Goal: Task Accomplishment & Management: Complete application form

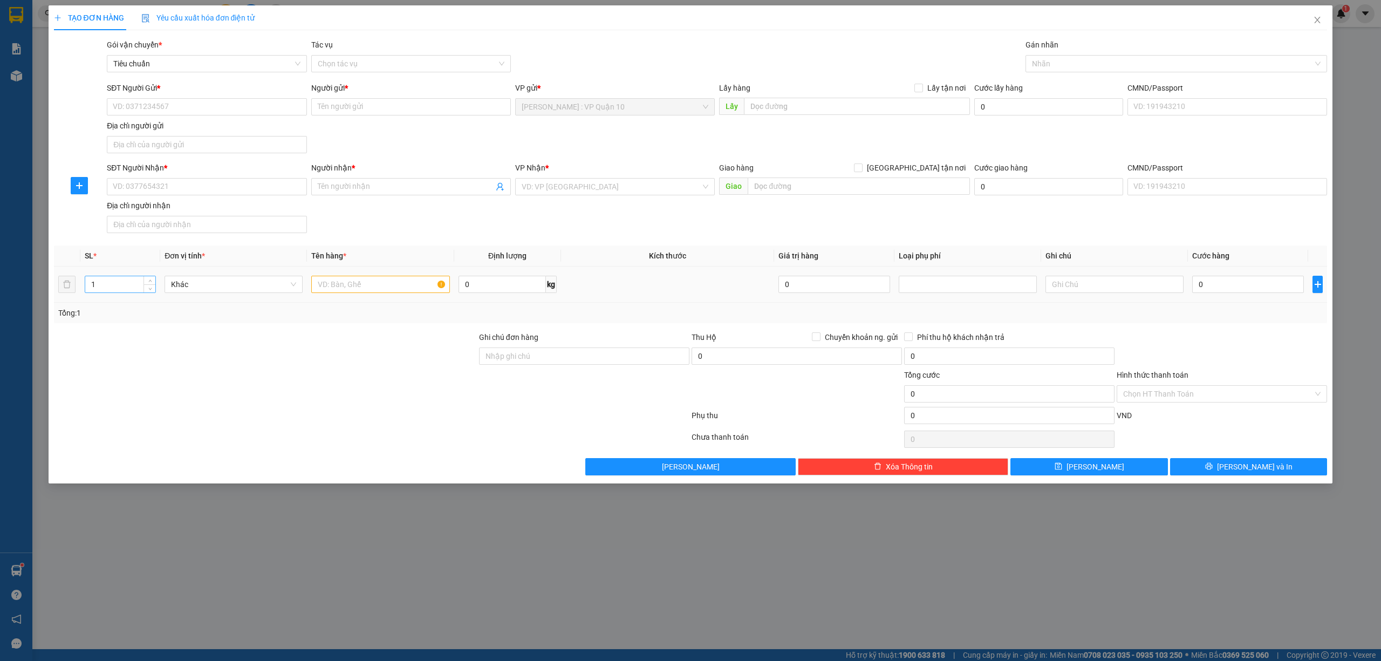
click at [121, 287] on input "1" at bounding box center [120, 284] width 70 height 16
type input "2"
click at [353, 289] on input "text" at bounding box center [380, 284] width 138 height 17
type input "2 KIỆN MÁY CẮT"
click at [565, 352] on input "Ghi chú đơn hàng" at bounding box center [584, 355] width 210 height 17
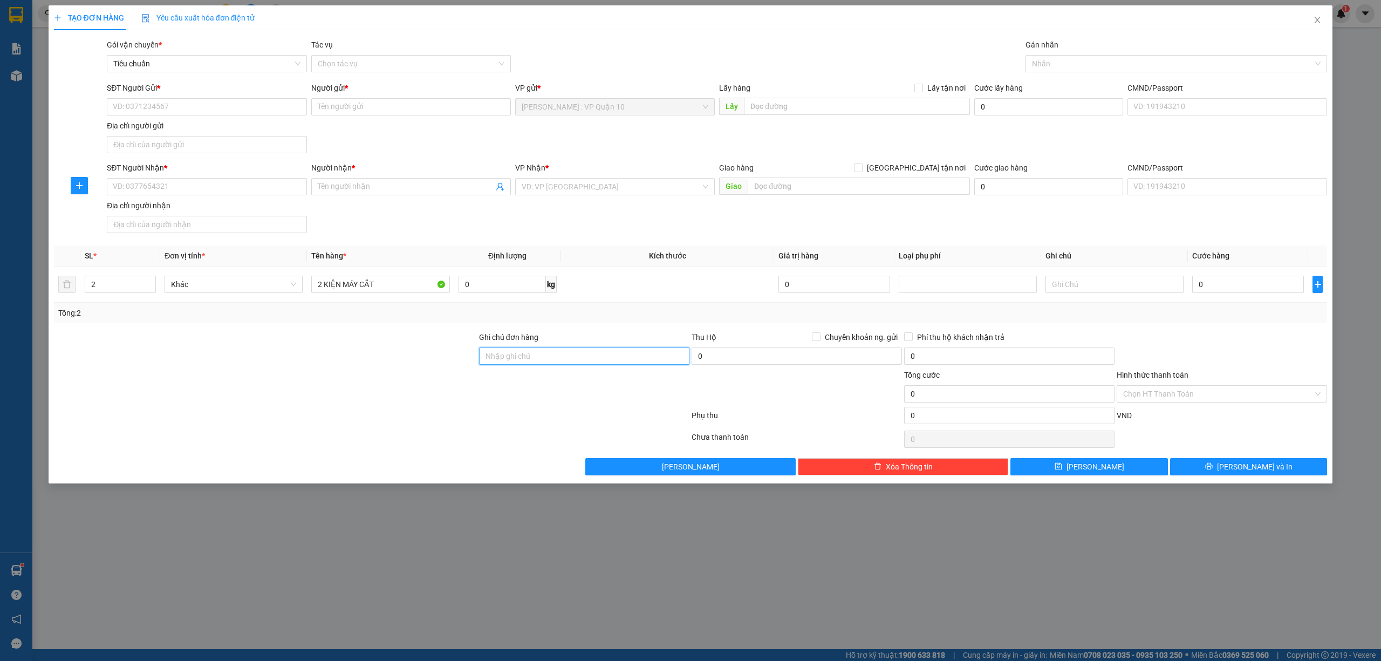
type input "hàng k bao bể vỡ hư hỏng"
click at [399, 393] on div at bounding box center [265, 388] width 425 height 38
click at [208, 191] on input "SĐT Người Nhận *" at bounding box center [207, 186] width 200 height 17
type input "0968854151"
click at [354, 188] on input "Người nhận *" at bounding box center [406, 187] width 176 height 12
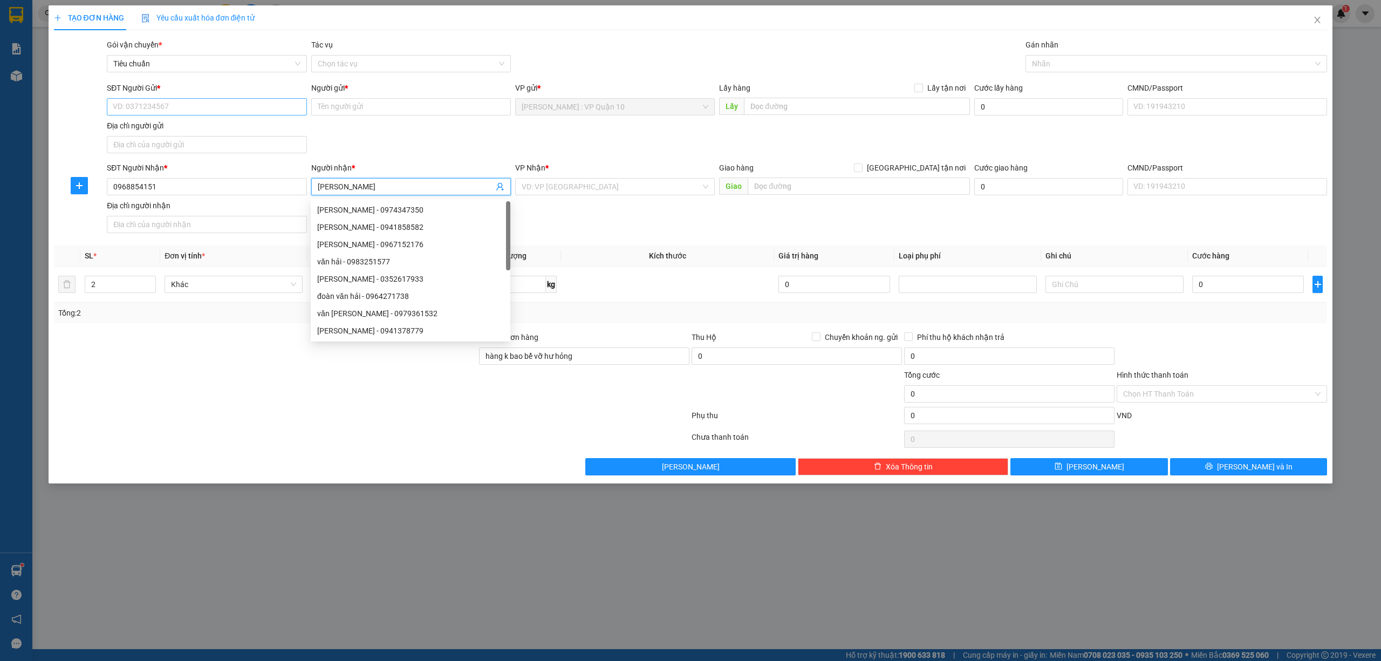
type input "[PERSON_NAME]"
drag, startPoint x: 192, startPoint y: 112, endPoint x: 186, endPoint y: 111, distance: 6.0
click at [189, 112] on input "SĐT Người Gửi *" at bounding box center [207, 106] width 200 height 17
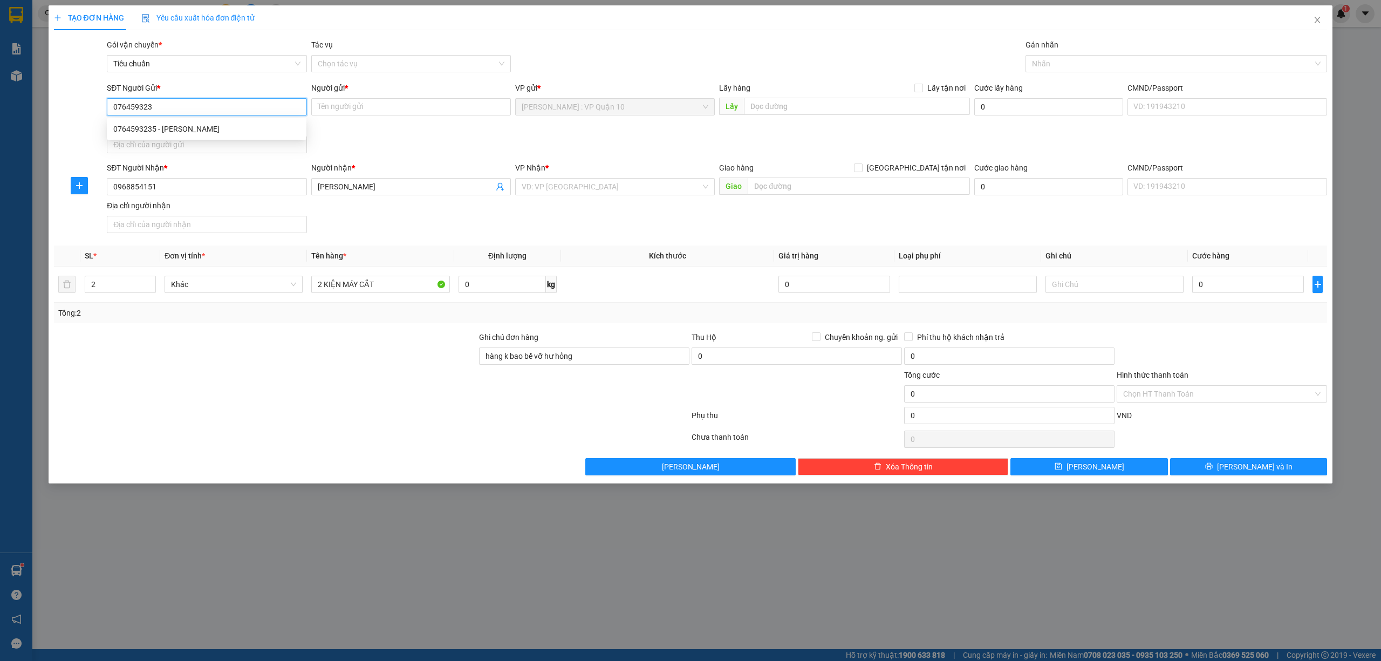
type input "0764593235"
click at [171, 130] on div "0764593235 - [PERSON_NAME]" at bounding box center [206, 129] width 187 height 12
type input "[PERSON_NAME]"
type input "0764593235"
click at [602, 194] on input "search" at bounding box center [610, 187] width 179 height 16
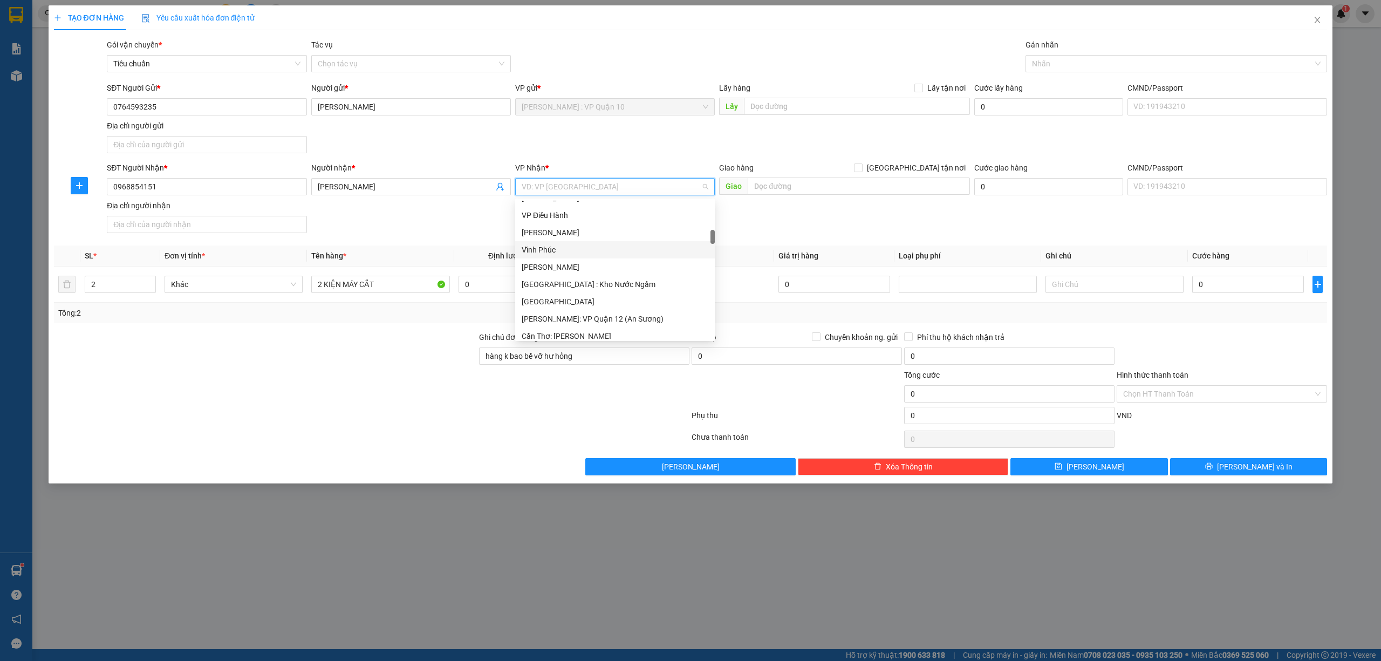
scroll to position [359, 0]
click at [1058, 65] on div at bounding box center [1171, 63] width 286 height 13
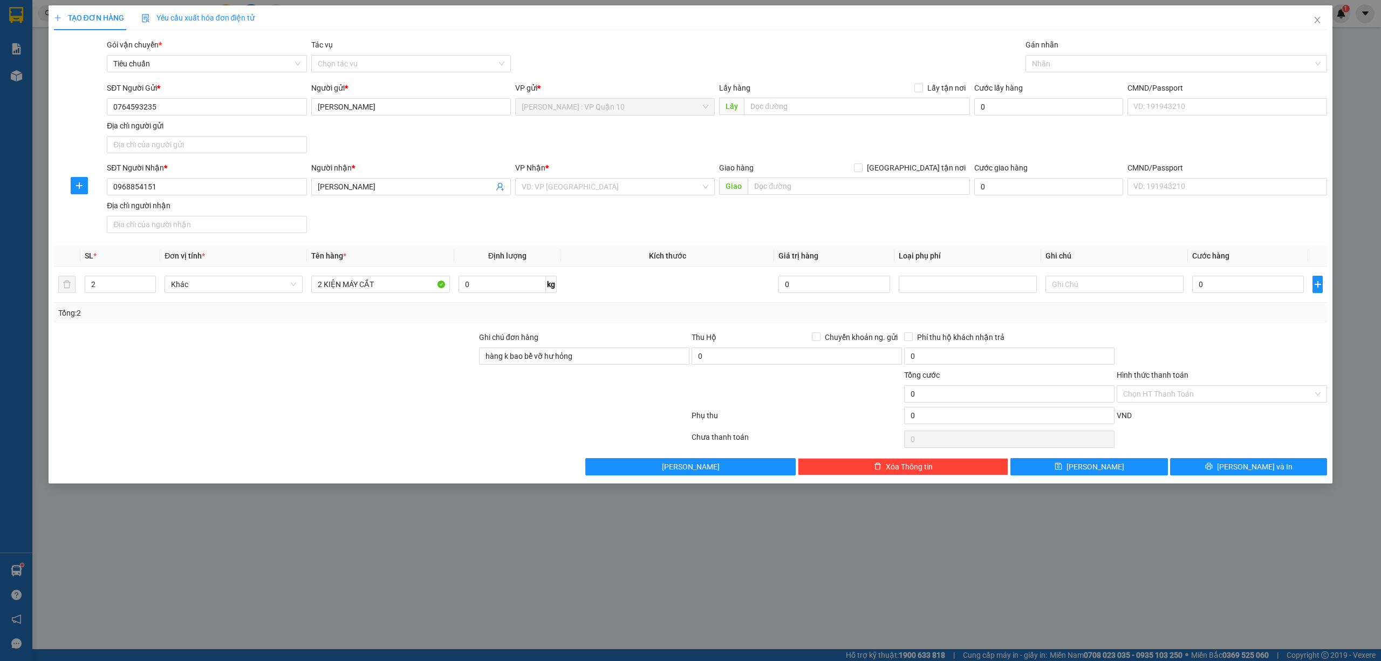
click at [409, 426] on div at bounding box center [371, 418] width 637 height 22
click at [783, 193] on input "text" at bounding box center [858, 185] width 222 height 17
type input "SỐ NHÀ 10 NGÕ 333 XUÂN ĐỈNH - BẮC TỪ [GEOGRAPHIC_DATA] - [GEOGRAPHIC_DATA]"
click at [861, 167] on input "[GEOGRAPHIC_DATA] tận nơi" at bounding box center [858, 167] width 8 height 8
checkbox input "true"
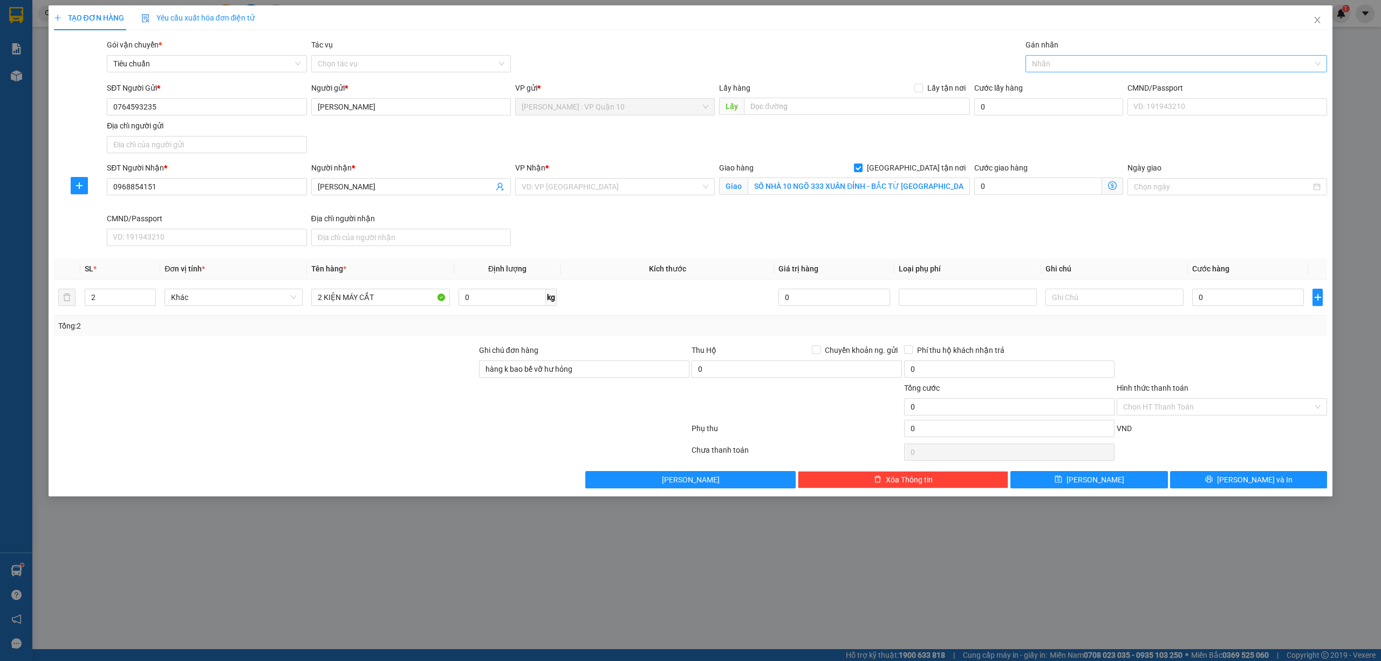
click at [1047, 66] on div at bounding box center [1171, 63] width 286 height 13
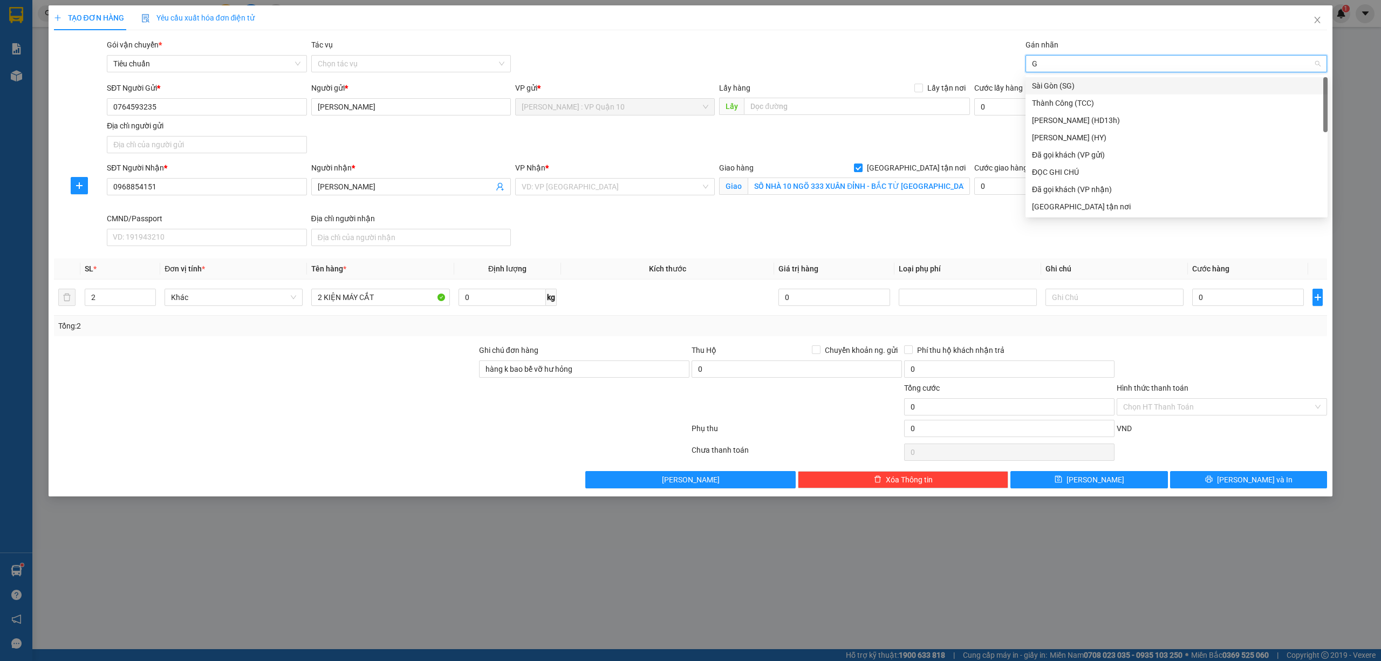
type input "GI"
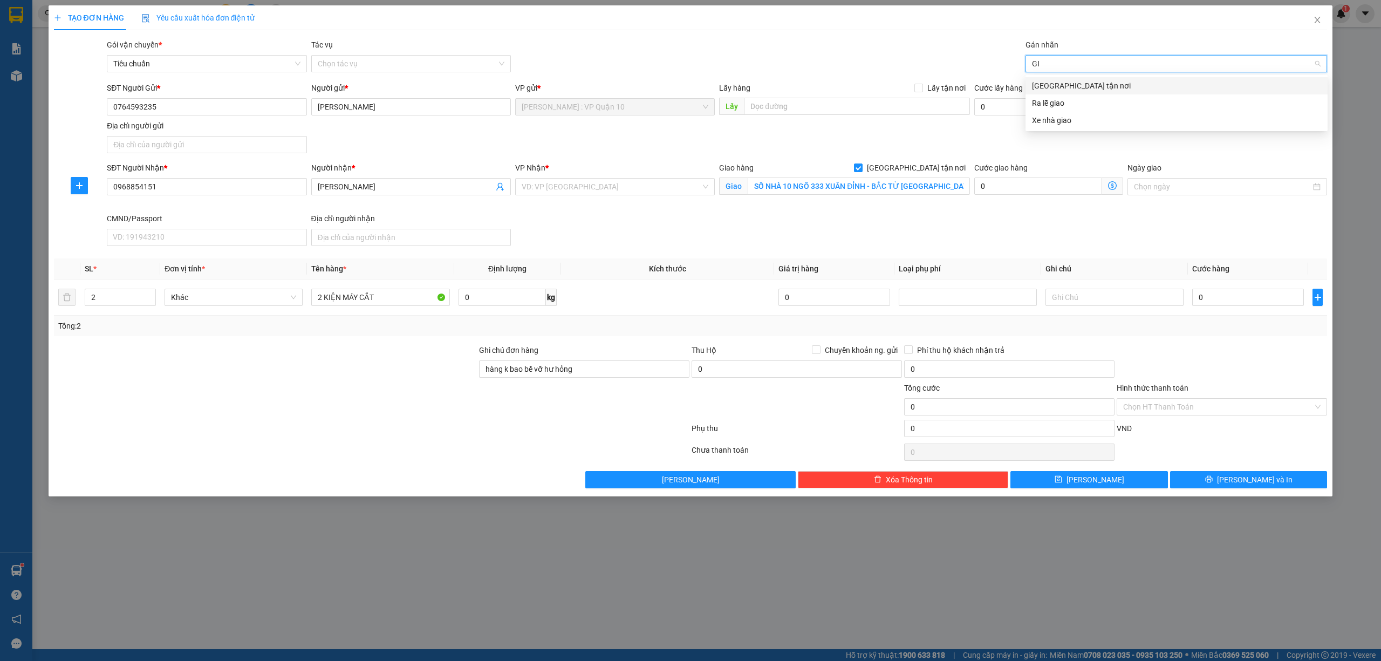
click at [1051, 81] on div "[GEOGRAPHIC_DATA] tận nơi" at bounding box center [1176, 86] width 289 height 12
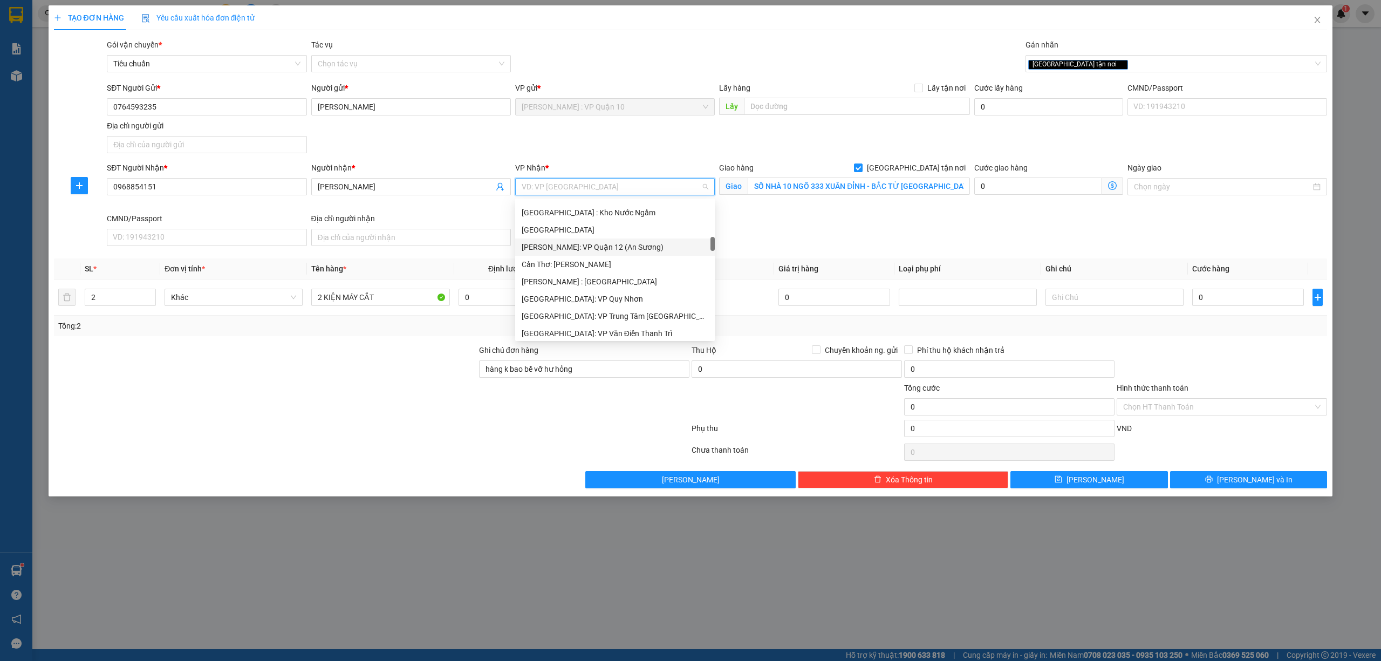
click at [589, 189] on input "search" at bounding box center [610, 187] width 179 height 16
drag, startPoint x: 596, startPoint y: 272, endPoint x: 548, endPoint y: 288, distance: 50.0
click at [593, 274] on div "[GEOGRAPHIC_DATA]: Kho Văn Điển Thanh Trì" at bounding box center [614, 278] width 187 height 12
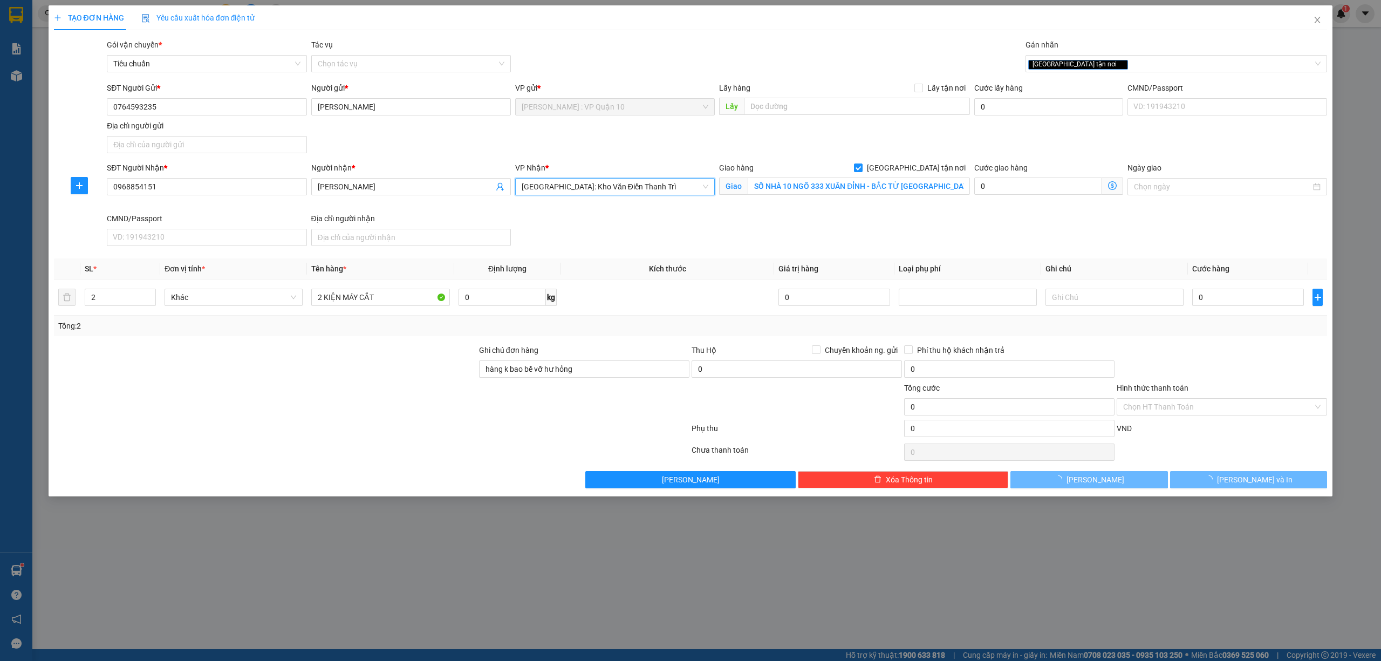
click at [363, 386] on div at bounding box center [265, 401] width 425 height 38
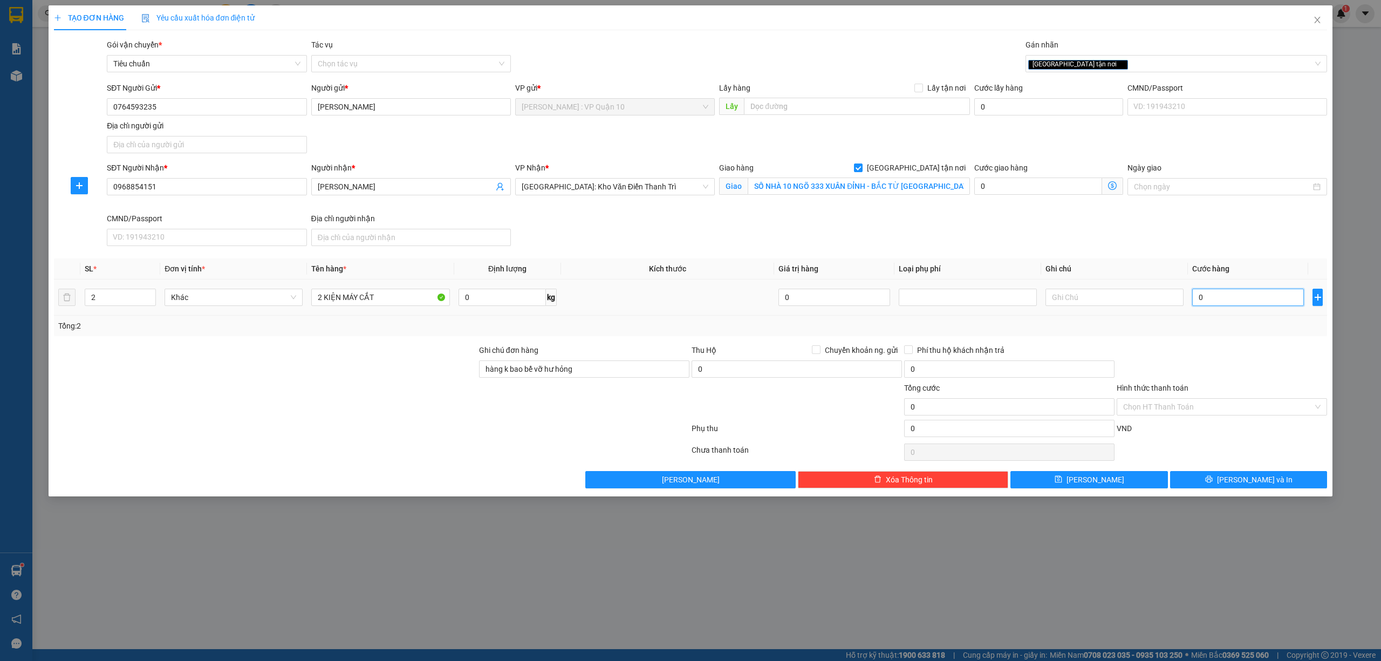
type input "20"
type input "240"
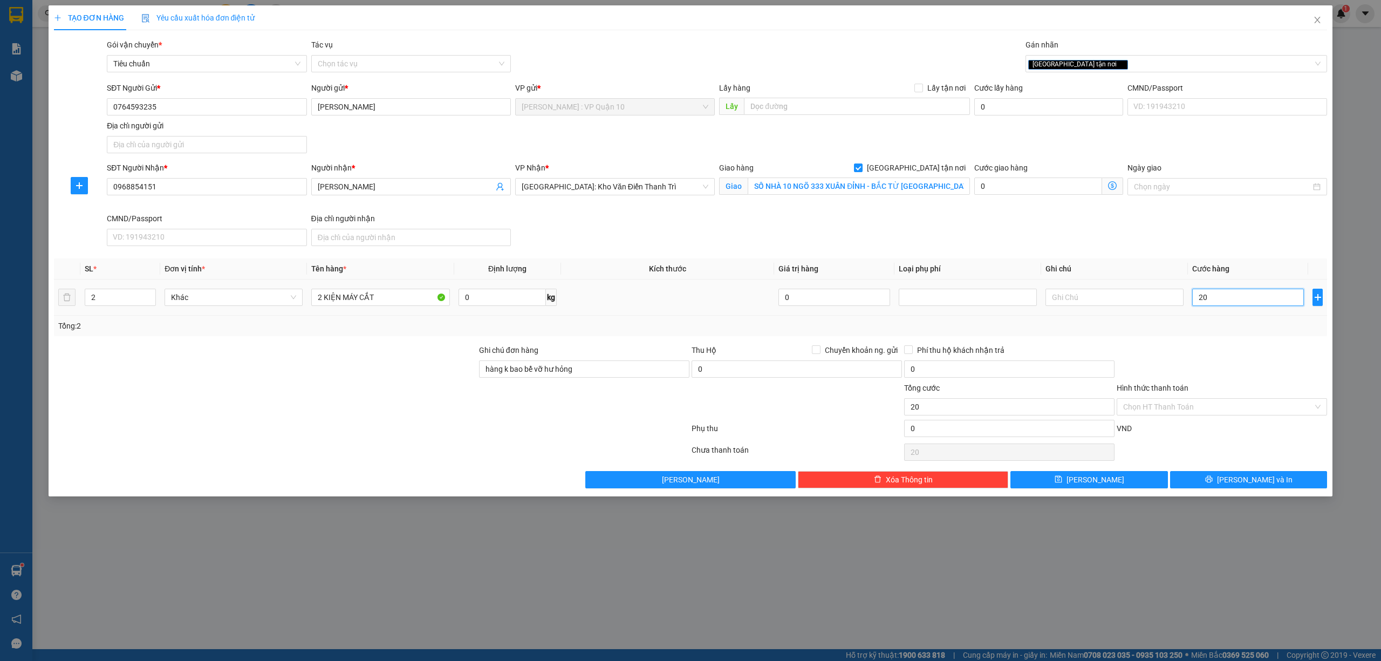
type input "240"
type input "2.400"
type input "24.000"
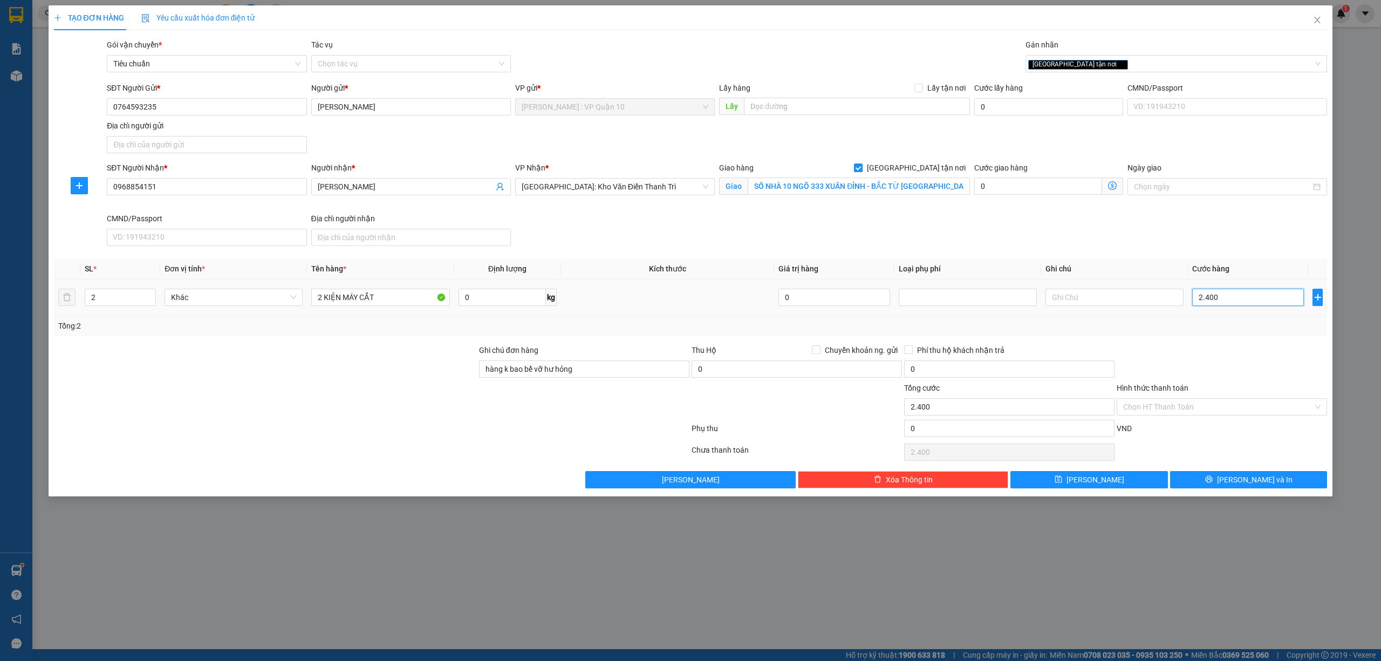
type input "24.000"
type input "240.000"
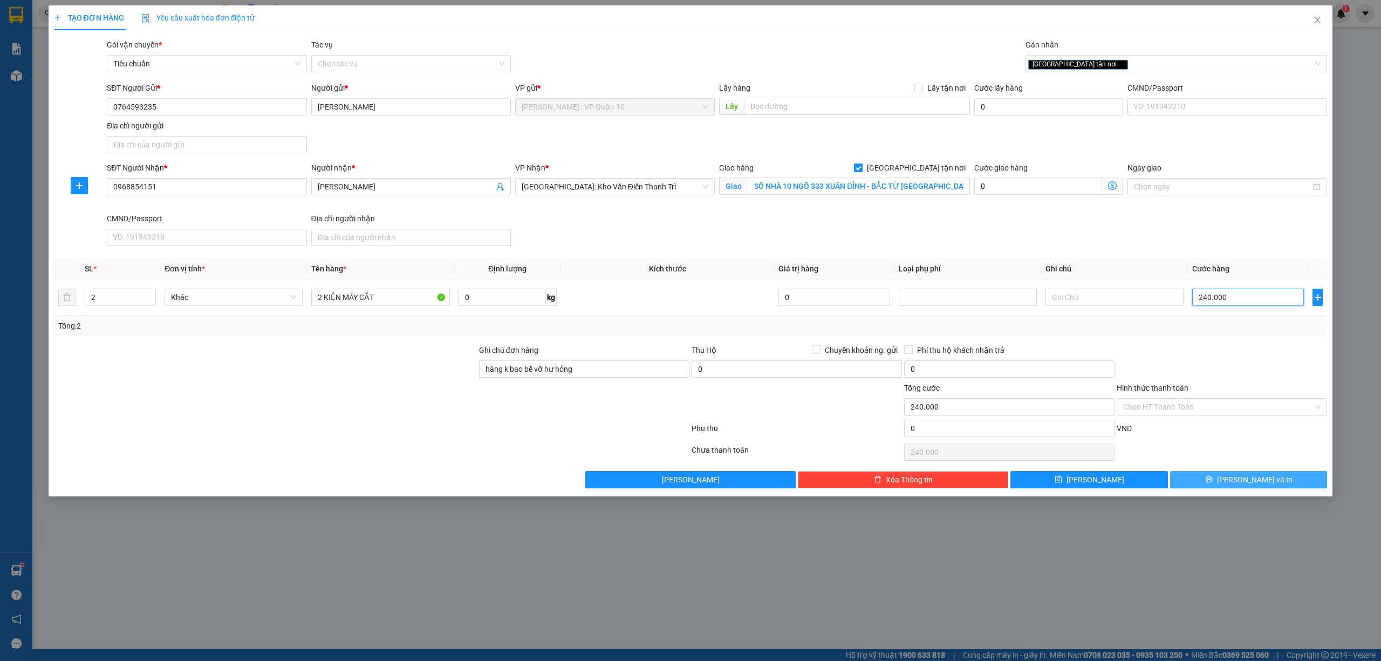
type input "240.000"
click at [1217, 475] on button "[PERSON_NAME] và In" at bounding box center [1248, 479] width 157 height 17
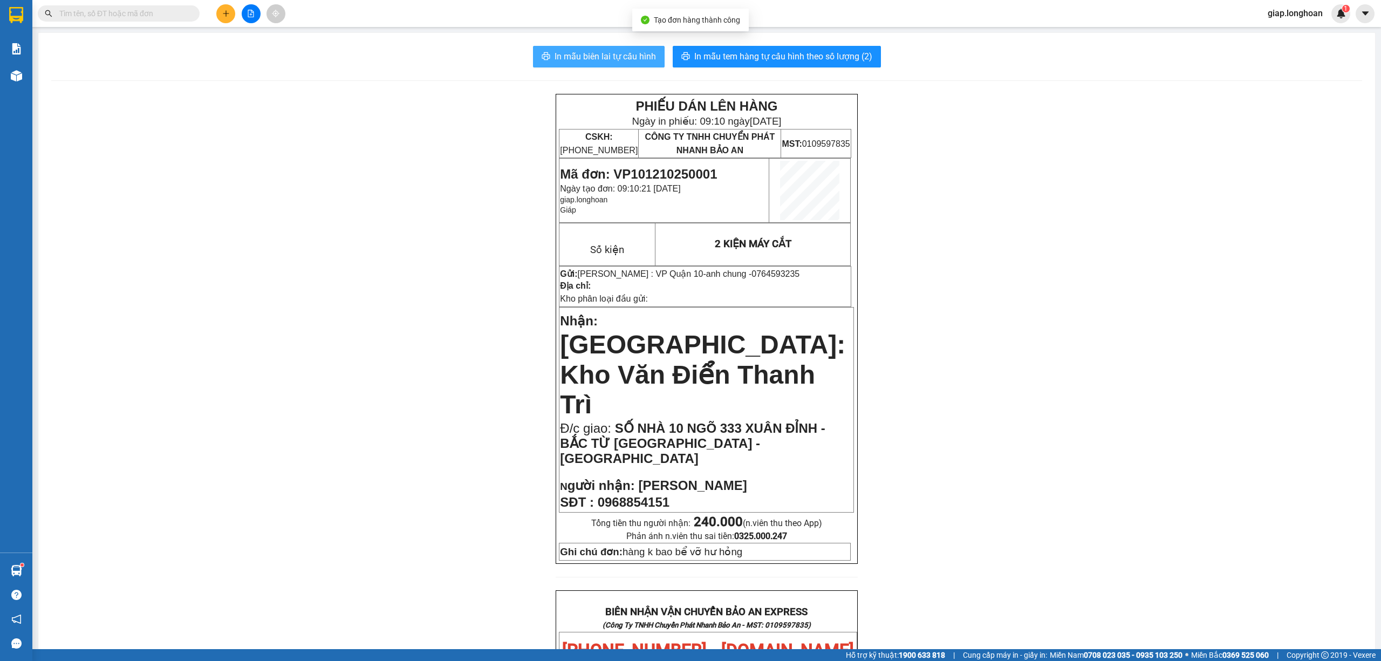
click at [604, 55] on span "In mẫu biên lai tự cấu hình" at bounding box center [604, 56] width 101 height 13
click at [732, 54] on span "In mẫu tem hàng tự cấu hình theo số lượng (2)" at bounding box center [783, 56] width 178 height 13
click at [222, 17] on button at bounding box center [225, 13] width 19 height 19
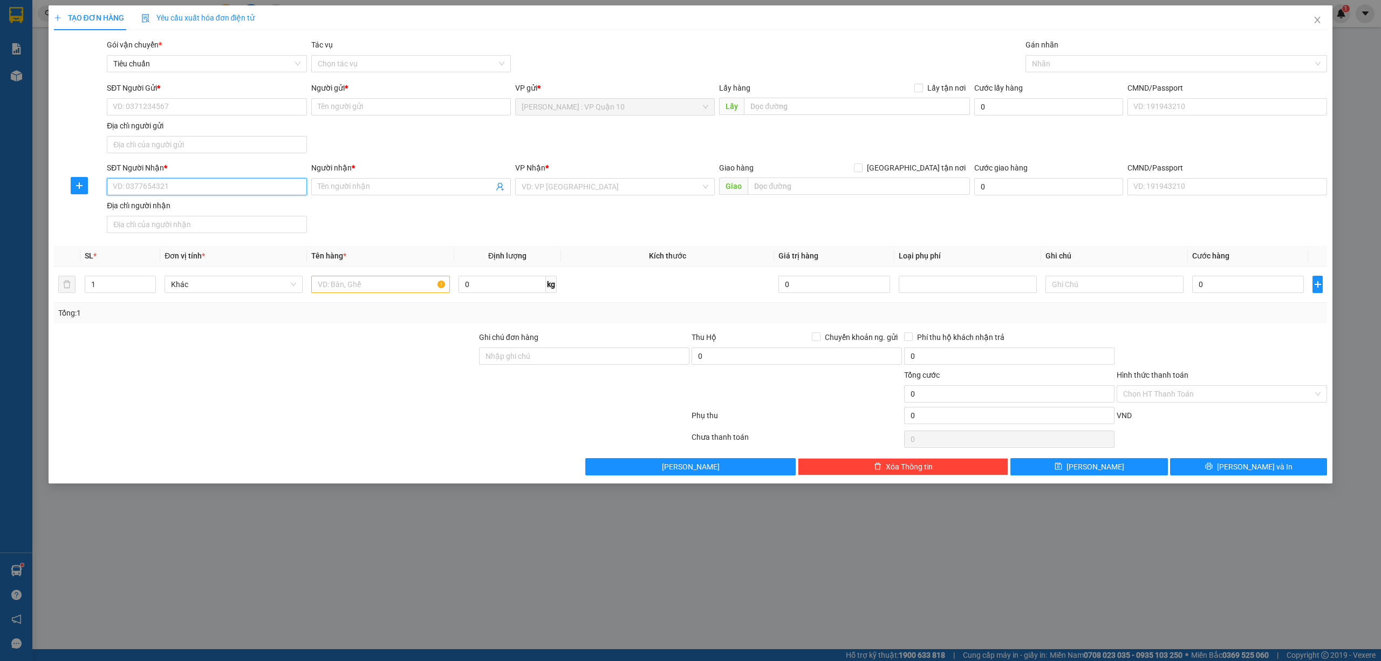
click at [184, 184] on input "SĐT Người Nhận *" at bounding box center [207, 186] width 200 height 17
click at [141, 210] on div "0947428357 - [PERSON_NAME]" at bounding box center [206, 210] width 187 height 12
type input "0947428357"
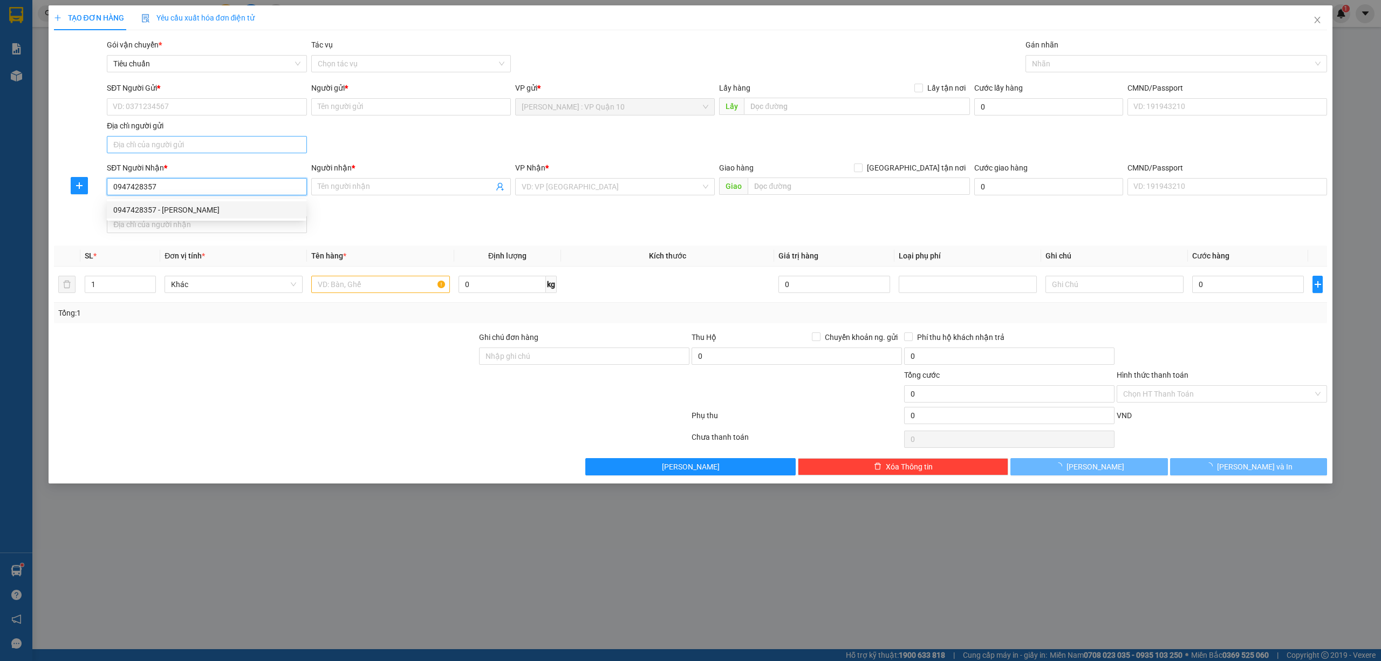
type input "[PERSON_NAME]"
type input "[GEOGRAPHIC_DATA] - [GEOGRAPHIC_DATA] giao trên QL 1A ( hàng k chả tận nơi )"
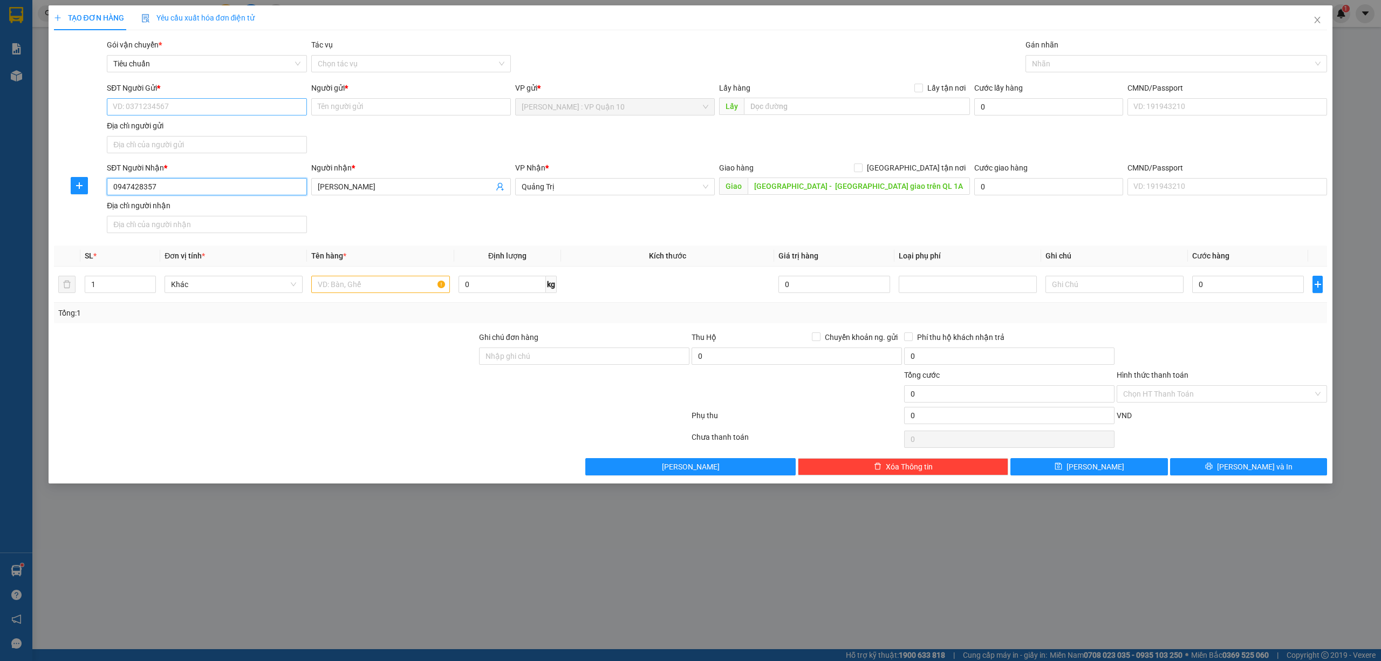
type input "0947428357"
click at [180, 112] on input "SĐT Người Gửi *" at bounding box center [207, 106] width 200 height 17
click at [152, 127] on div "0964996811 - LINH" at bounding box center [206, 129] width 187 height 12
type input "0964996811"
type input "LINH"
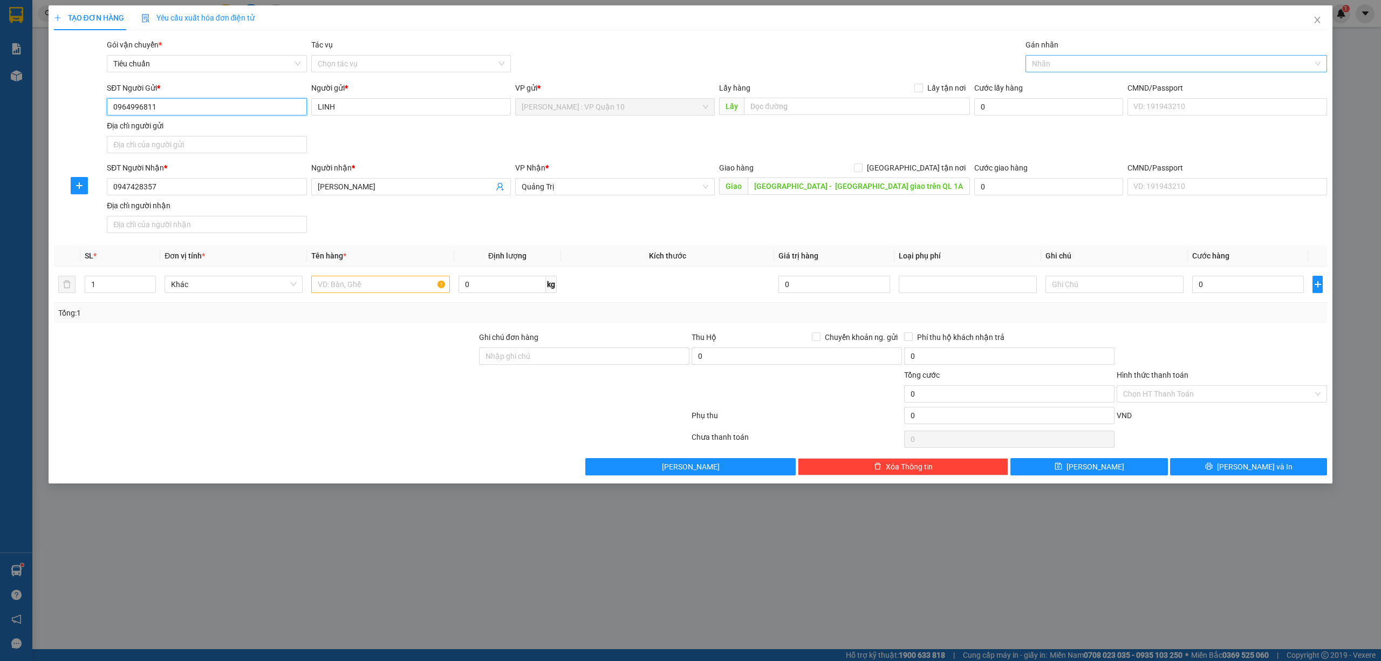
click at [1058, 61] on div at bounding box center [1171, 63] width 286 height 13
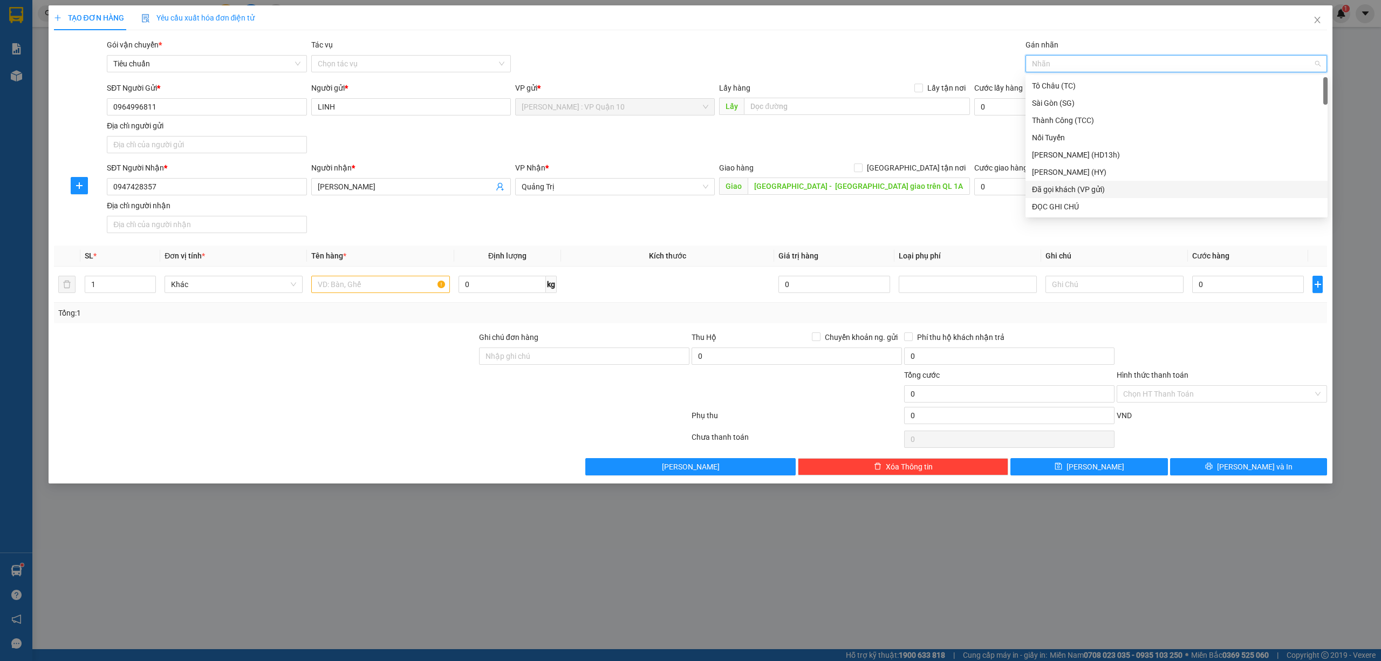
click at [1120, 186] on div "Đã gọi khách (VP gửi)" at bounding box center [1176, 189] width 289 height 12
click at [318, 323] on div "Tổng: 1" at bounding box center [690, 313] width 1273 height 20
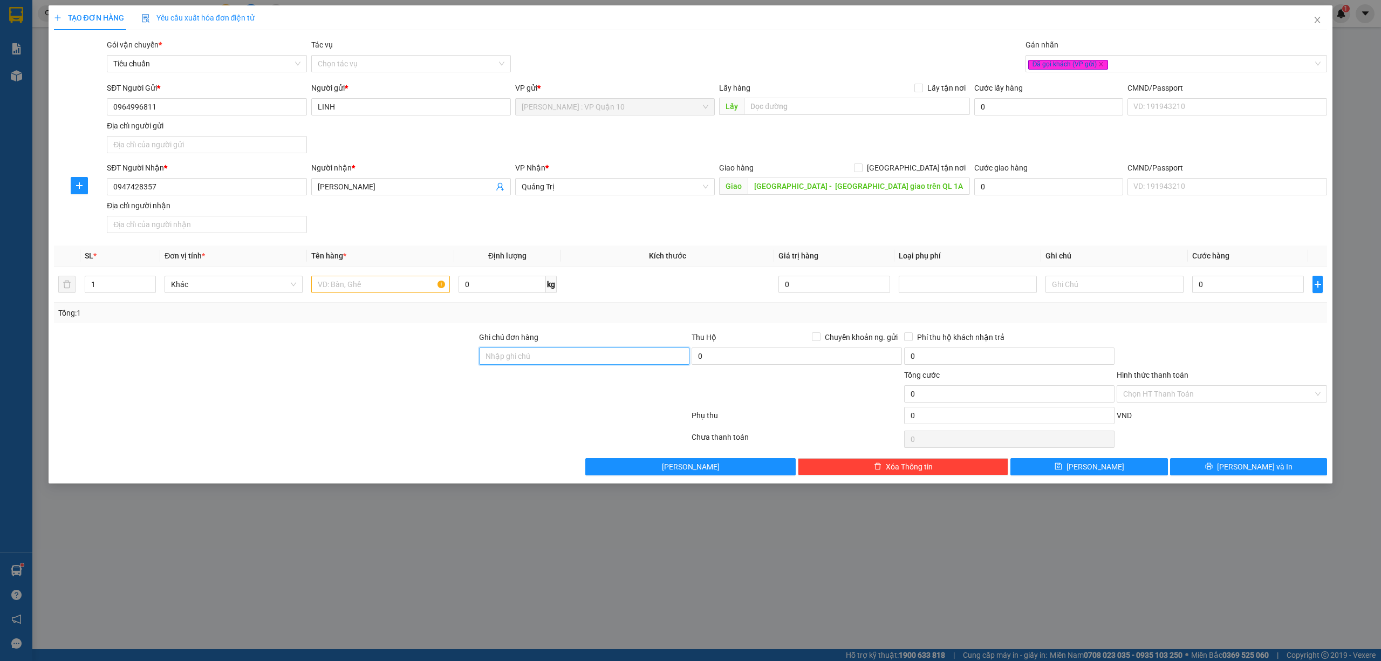
drag, startPoint x: 514, startPoint y: 351, endPoint x: 523, endPoint y: 354, distance: 8.9
click at [514, 351] on input "Ghi chú đơn hàng" at bounding box center [584, 355] width 210 height 17
type input "hàng k bao bể vỡ hư hỏng"
click at [351, 285] on input "text" at bounding box center [380, 284] width 138 height 17
type input "1 BỌC NILONG VẢI"
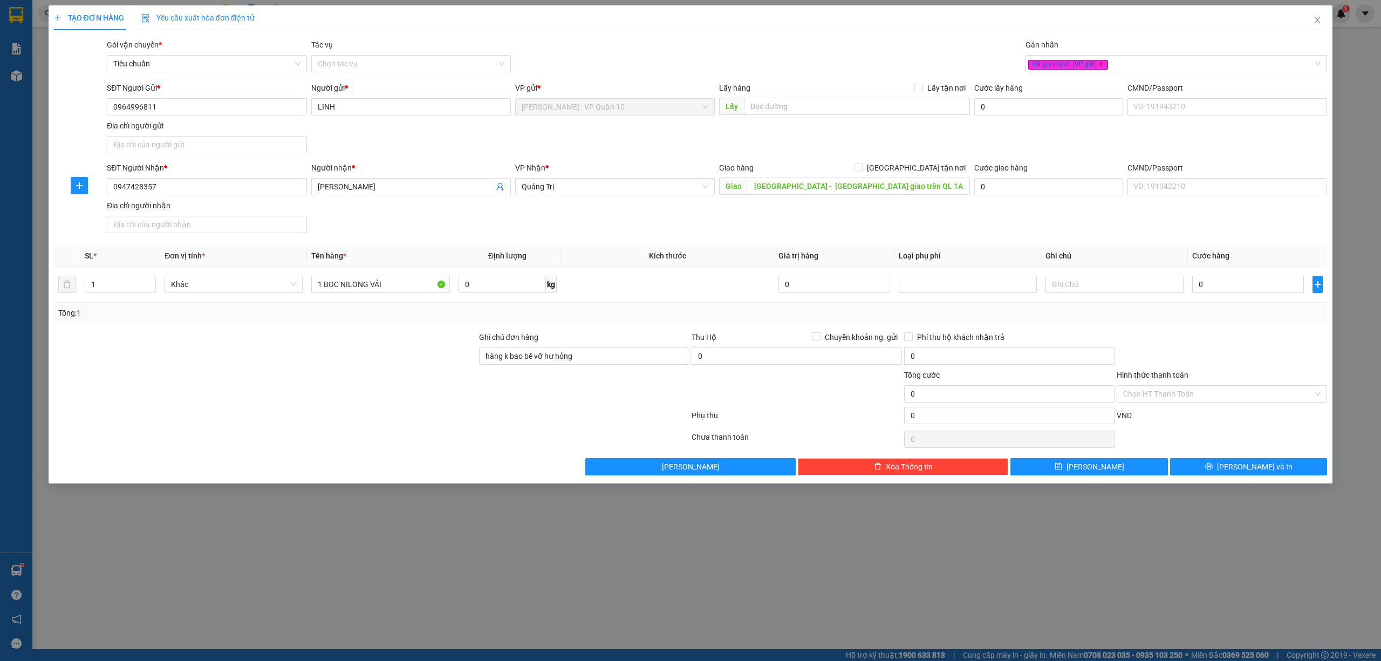
drag, startPoint x: 344, startPoint y: 413, endPoint x: 386, endPoint y: 413, distance: 42.6
click at [359, 413] on div at bounding box center [371, 418] width 637 height 22
click at [1230, 283] on input "0" at bounding box center [1248, 284] width 112 height 17
type input "70"
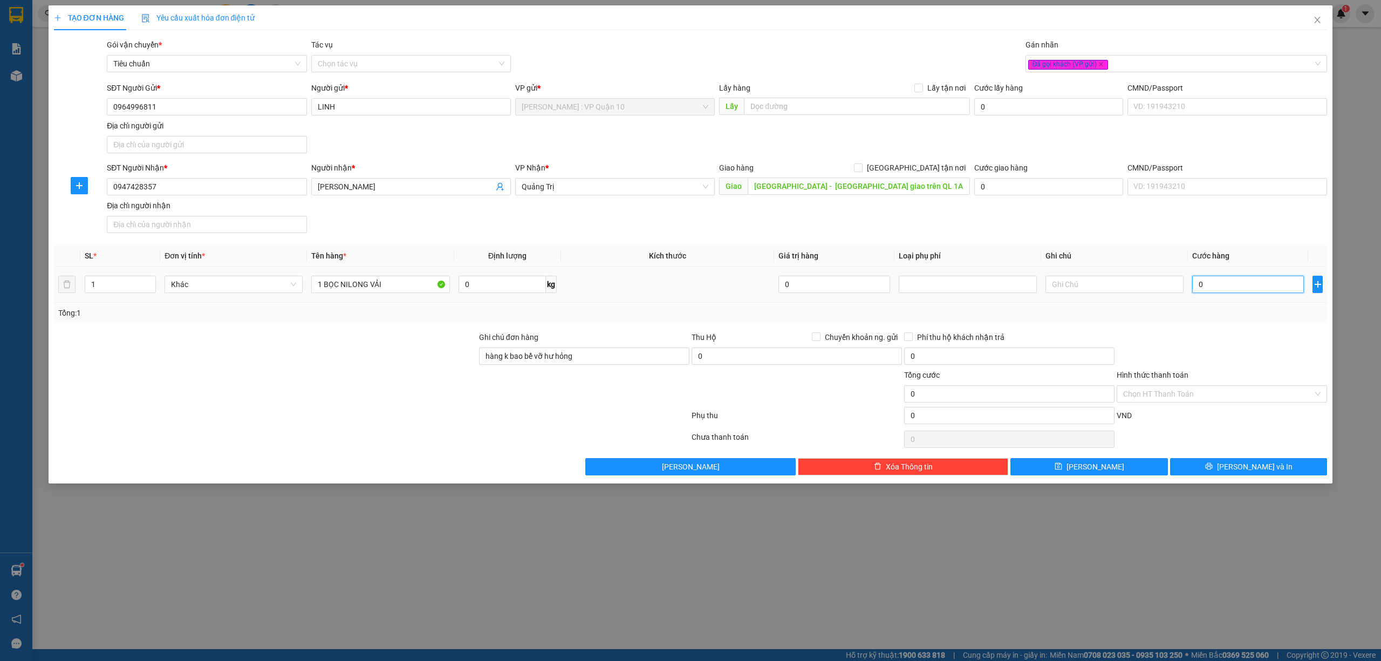
type input "70"
type input "700"
type input "7.000"
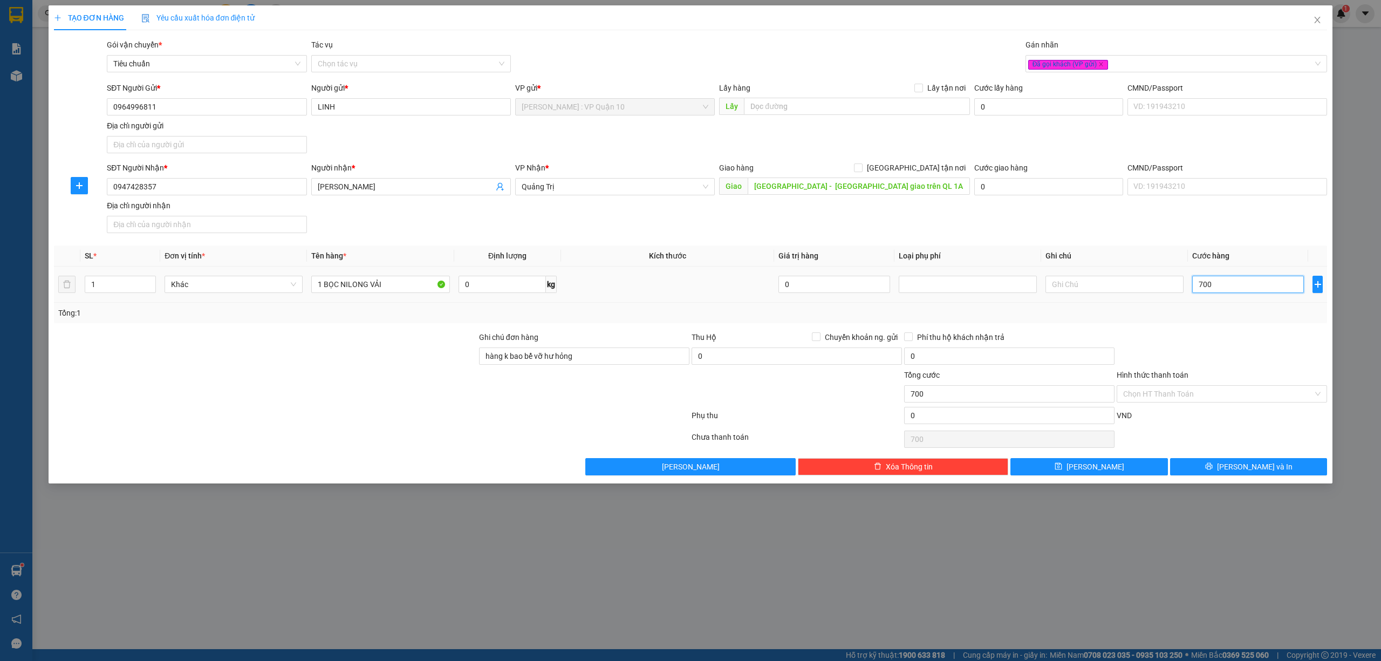
type input "7.000"
type input "70.000"
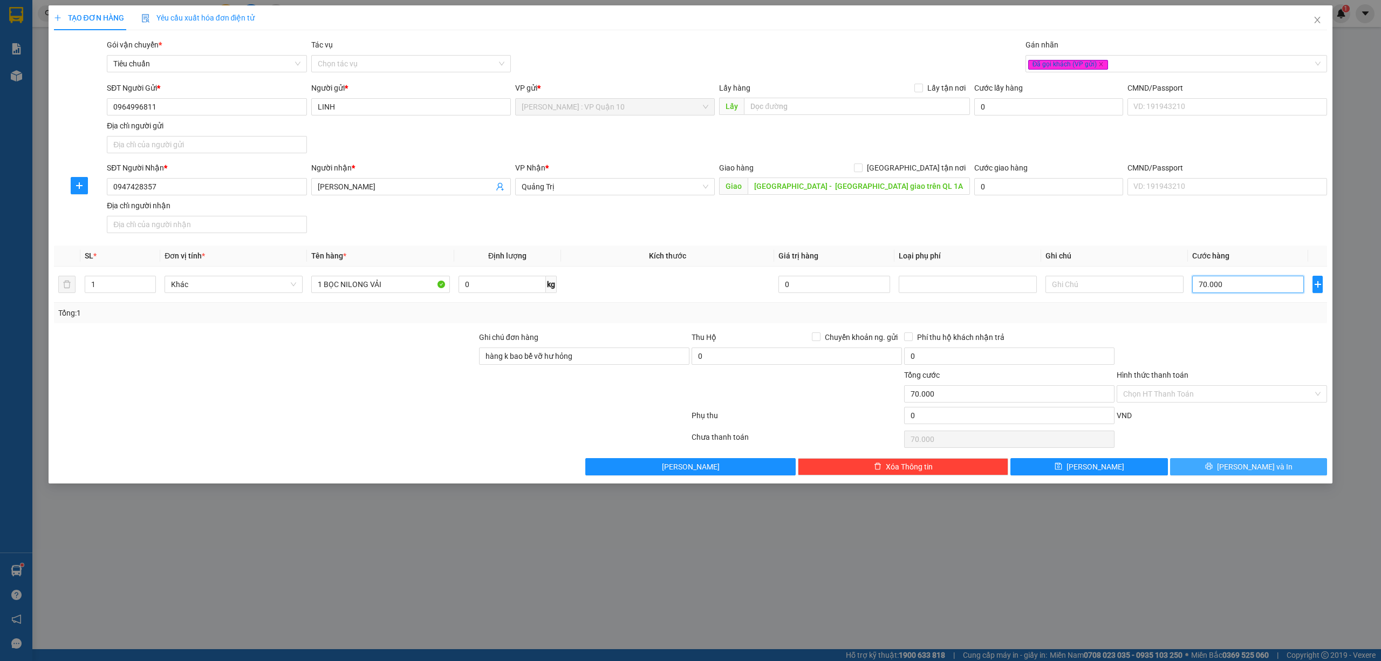
type input "70.000"
click at [1225, 469] on button "[PERSON_NAME] và In" at bounding box center [1248, 466] width 157 height 17
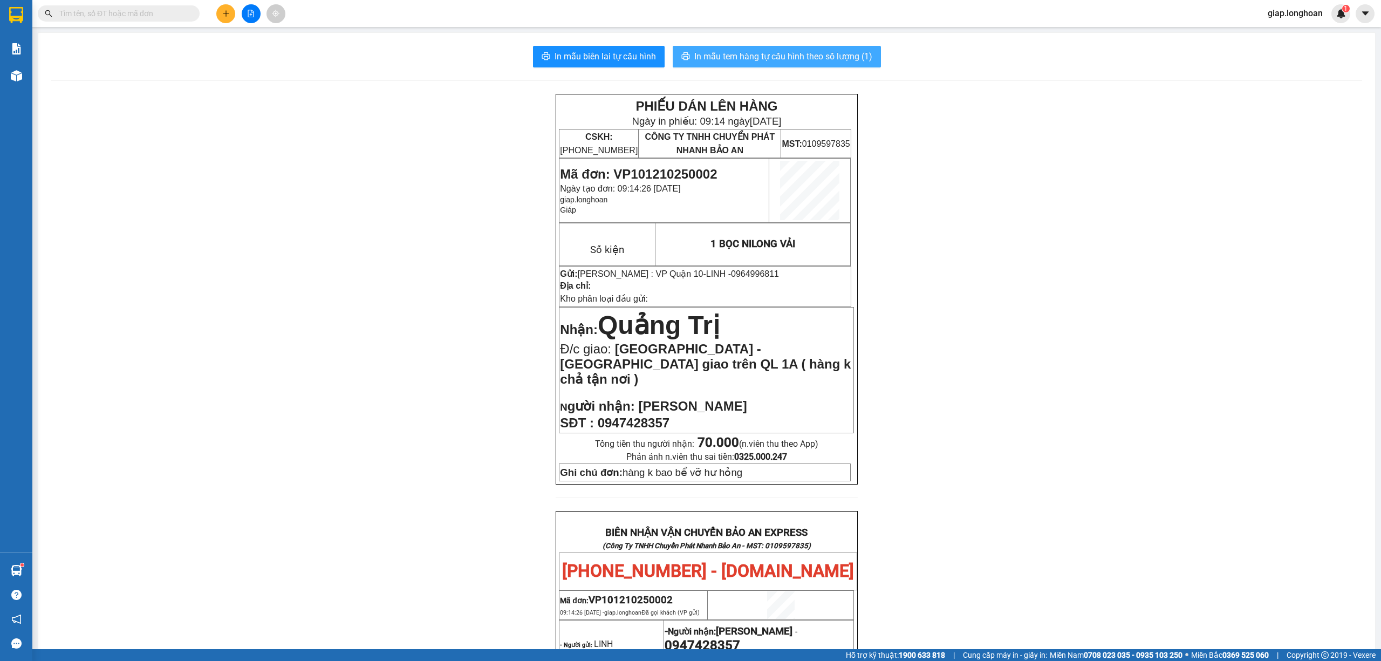
click at [806, 50] on span "In mẫu tem hàng tự cấu hình theo số lượng (1)" at bounding box center [783, 56] width 178 height 13
click at [413, 410] on div "PHIẾU DÁN LÊN HÀNG Ngày in phiếu: 09:14 [DATE] CSKH: [PHONE_NUMBER] CÔNG TY TNH…" at bounding box center [706, 596] width 1310 height 1005
